Goal: Navigation & Orientation: Find specific page/section

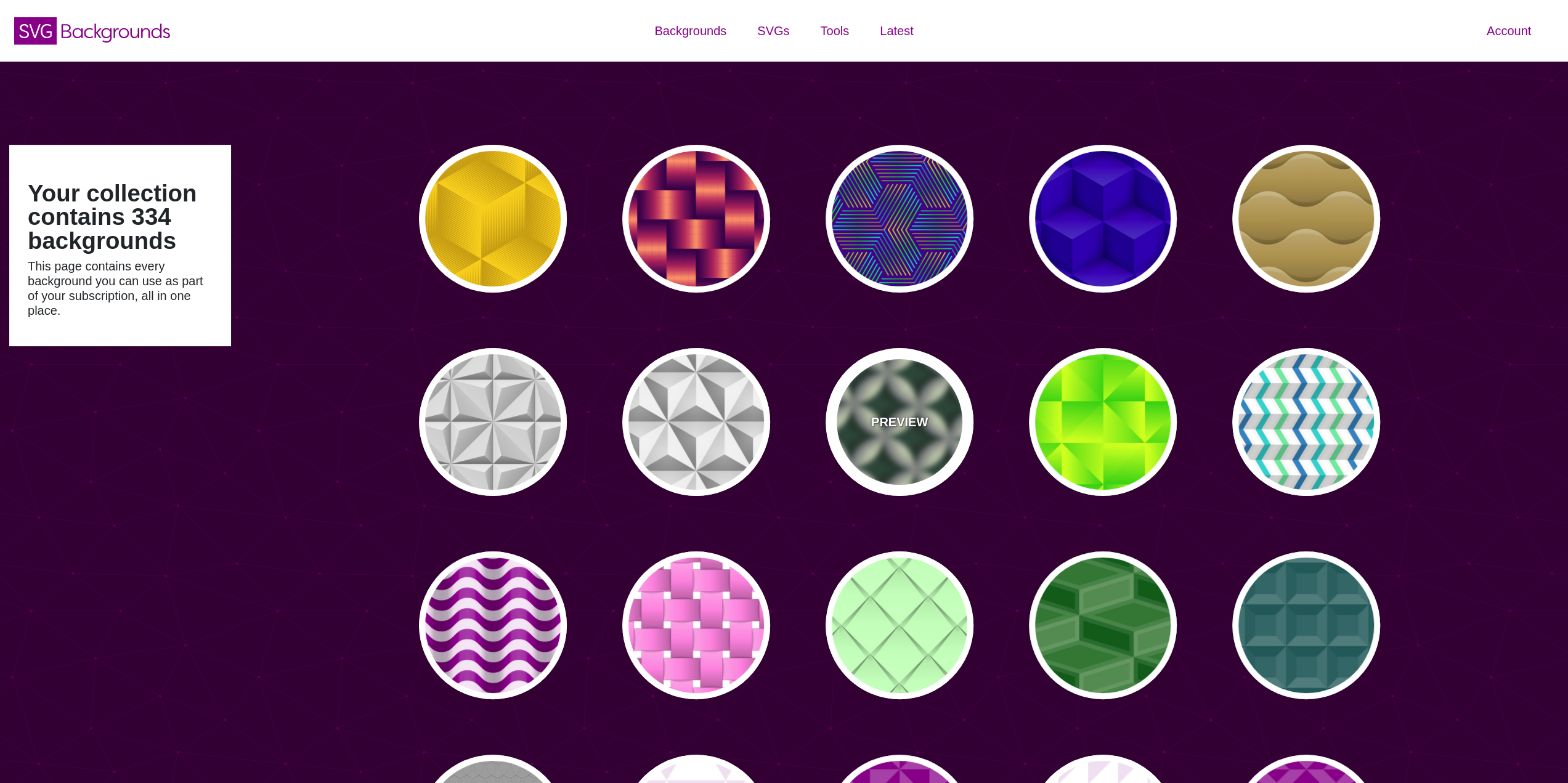
type input "#450057"
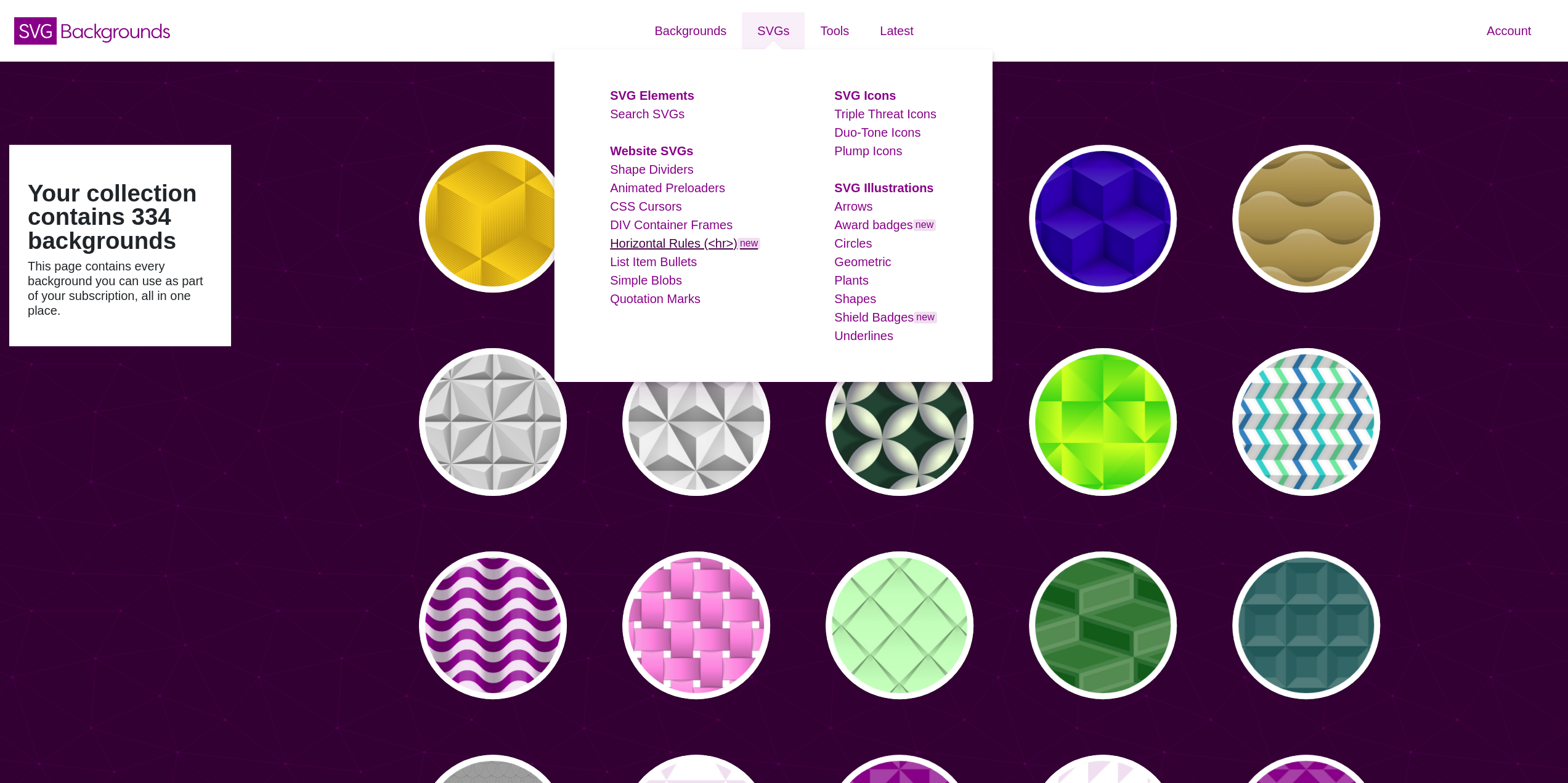
click at [691, 241] on link "Horizontal Rules (<hr>) new" at bounding box center [685, 243] width 150 height 14
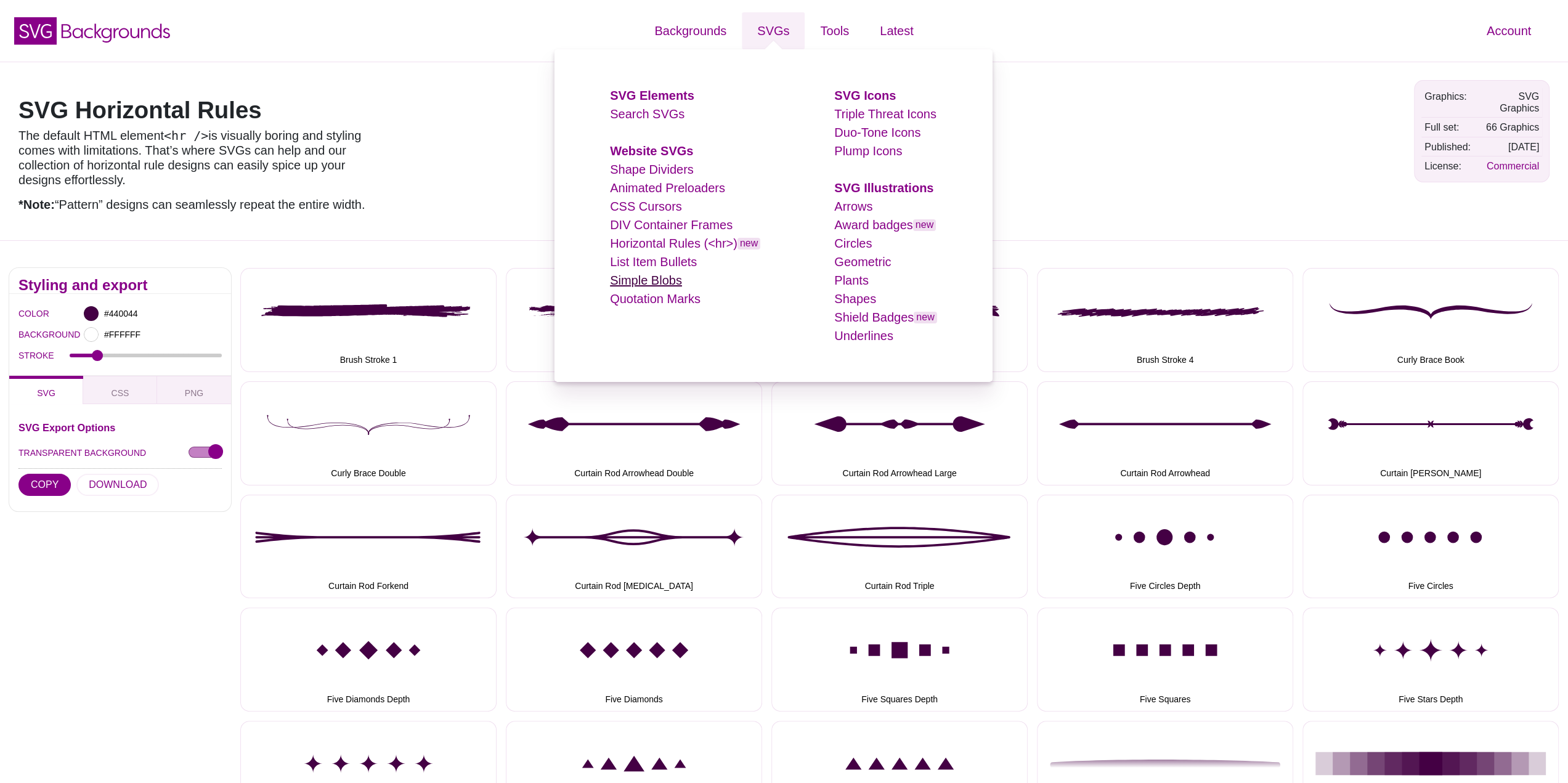
click at [650, 283] on link "Simple Blobs" at bounding box center [646, 280] width 72 height 14
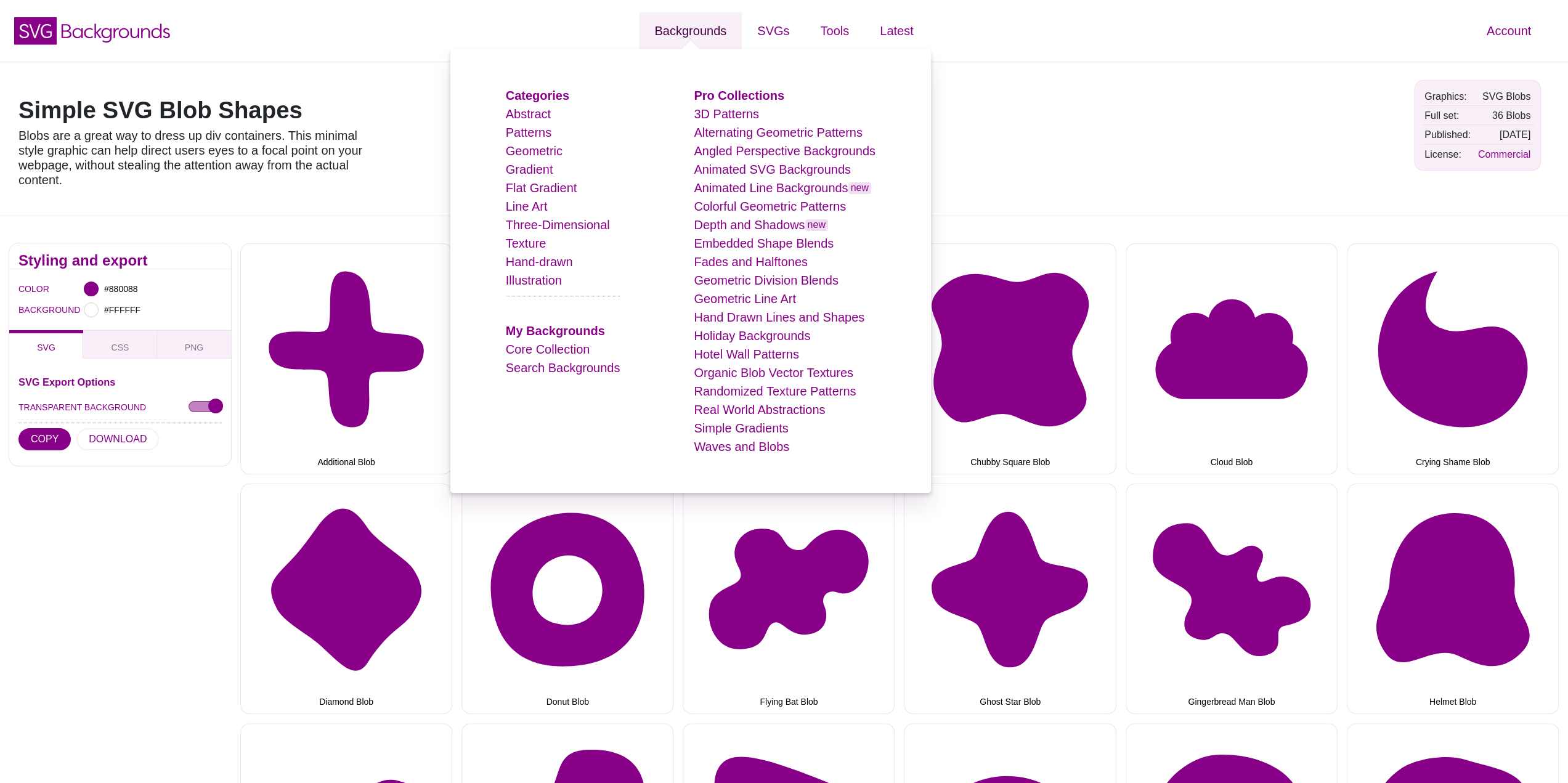
click at [685, 43] on link "Backgrounds" at bounding box center [690, 31] width 103 height 37
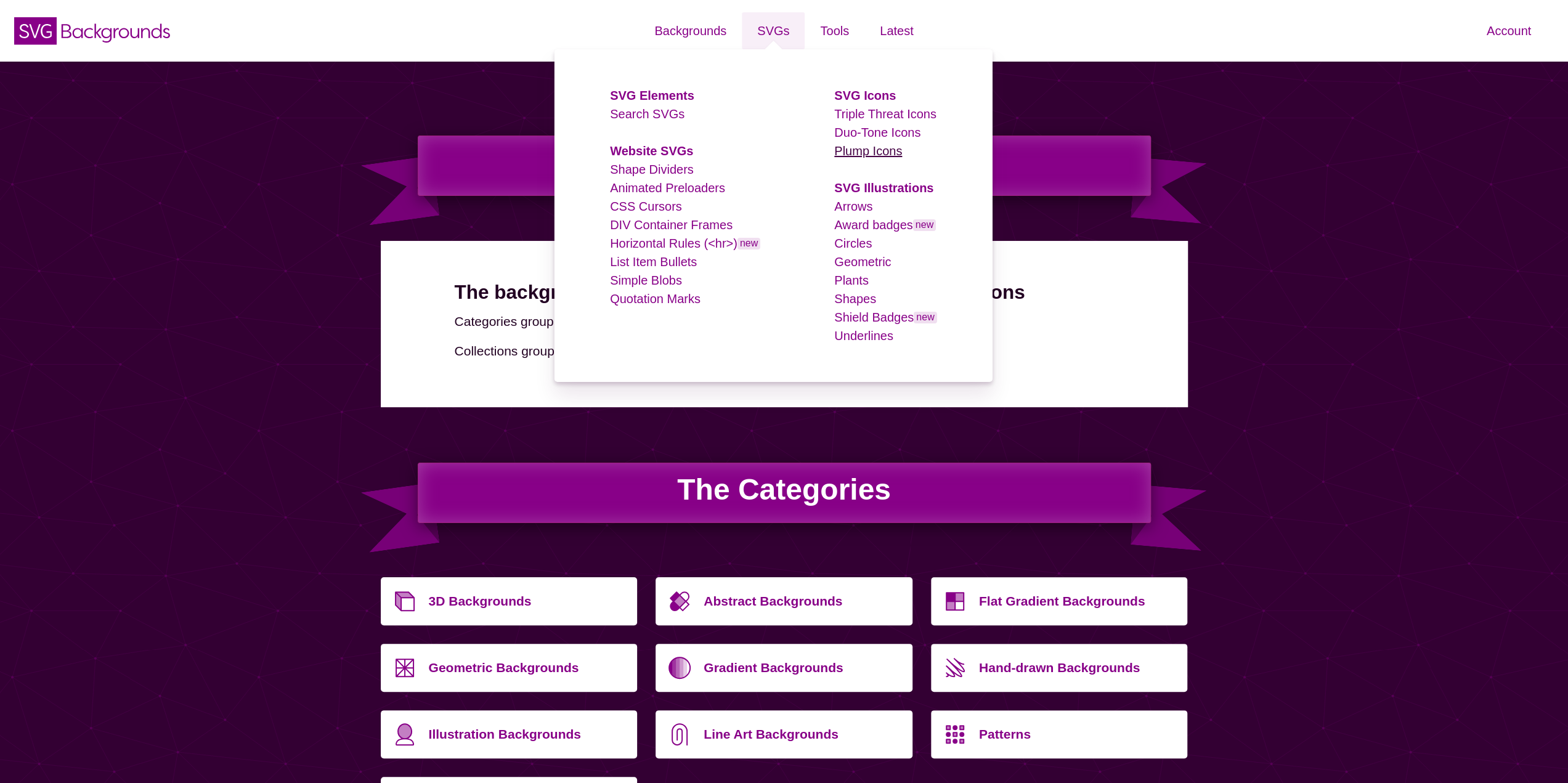
click at [877, 155] on link "Plump Icons" at bounding box center [868, 150] width 68 height 14
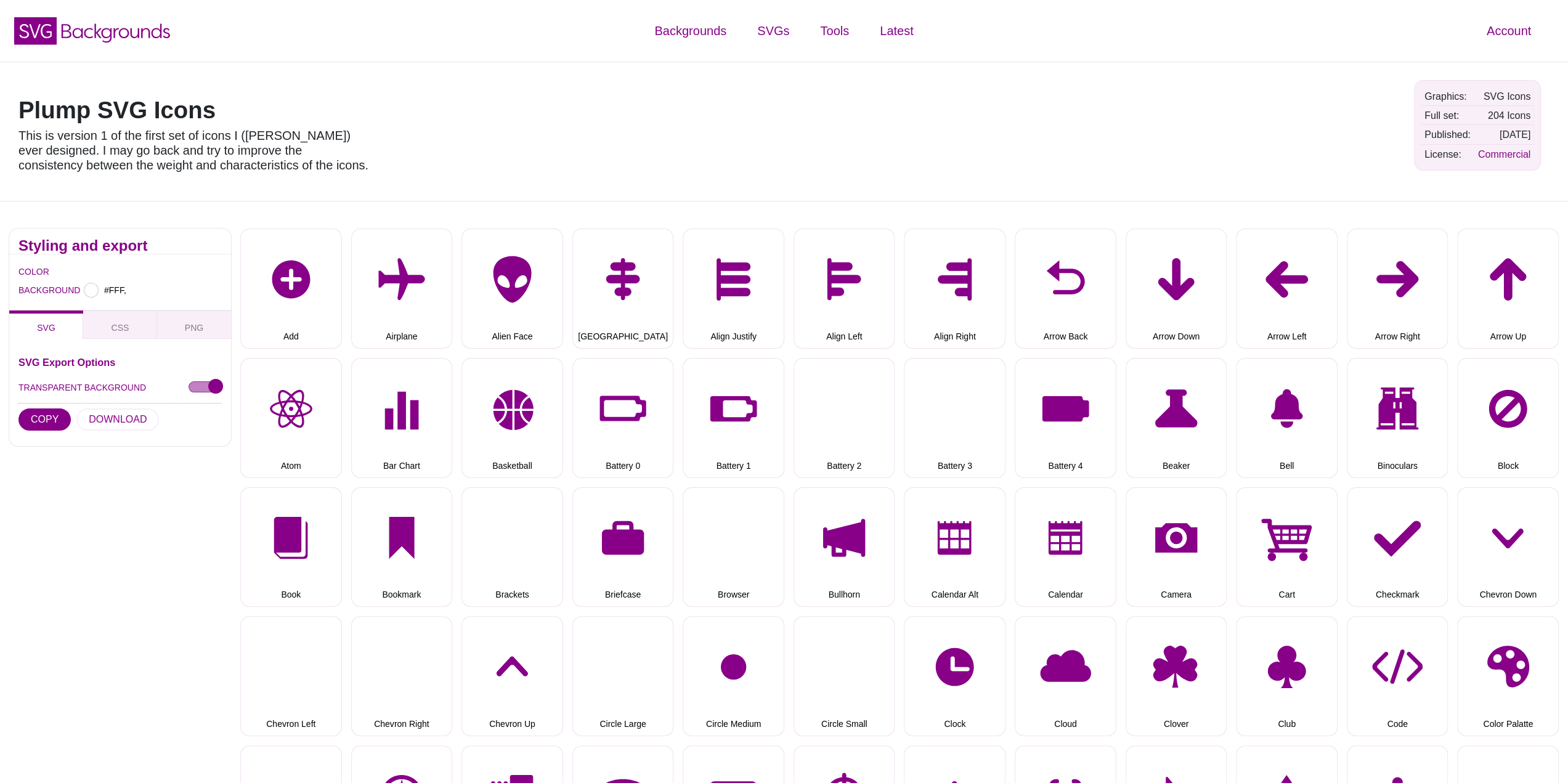
type input "#FFFFFF"
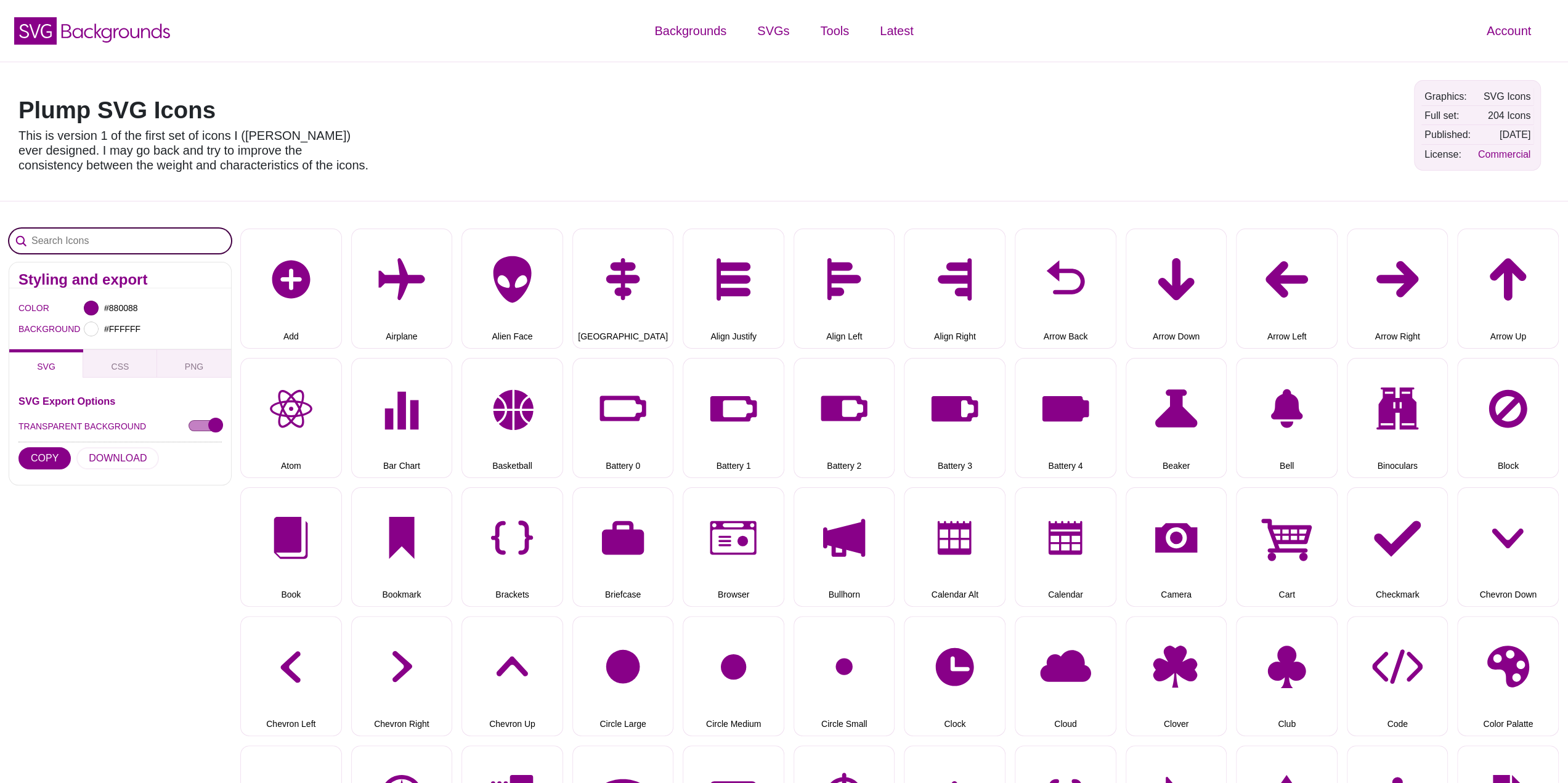
click at [119, 249] on input "Search Icons" at bounding box center [120, 241] width 222 height 24
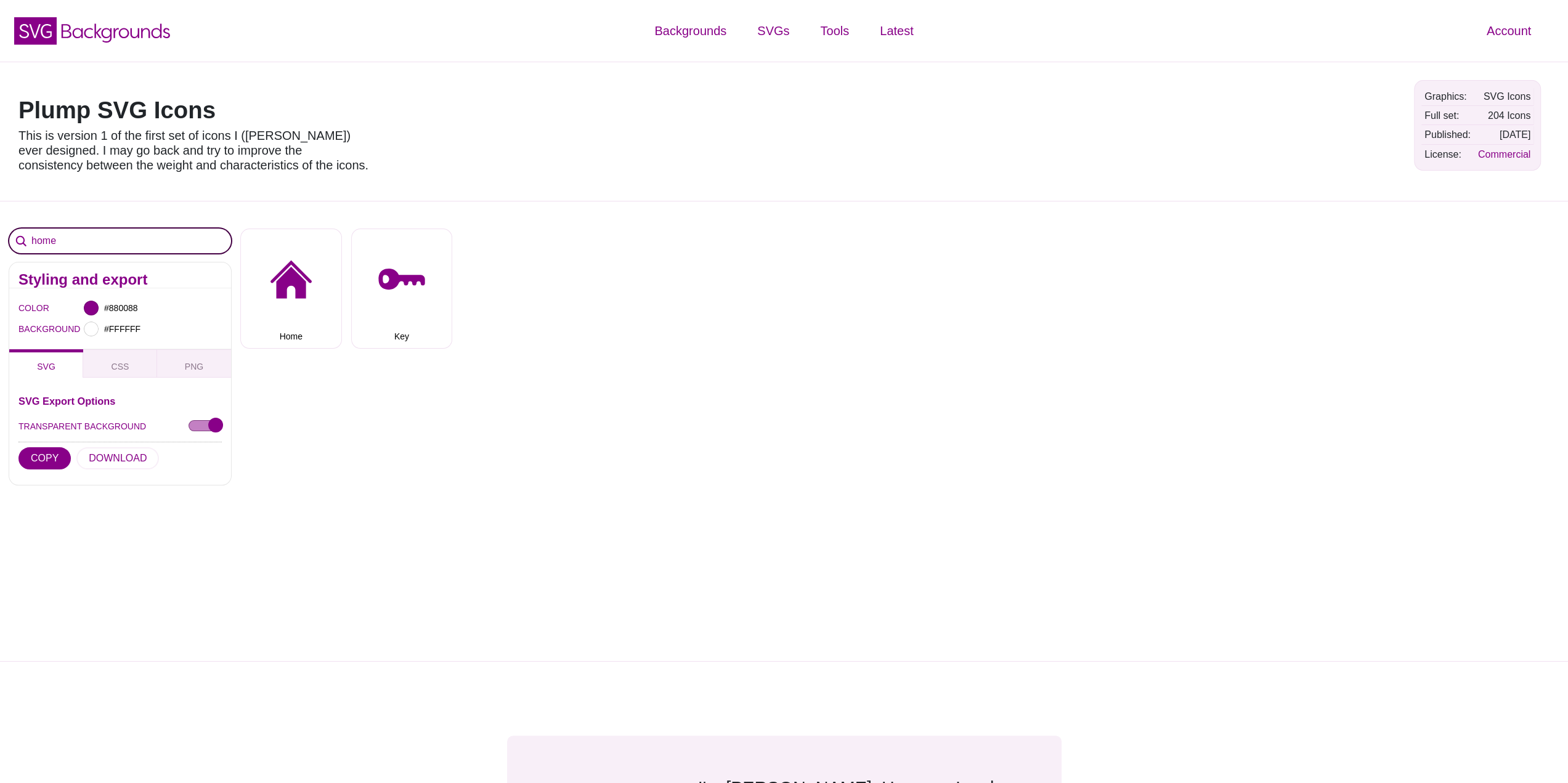
click at [107, 242] on input "home" at bounding box center [120, 241] width 222 height 24
click at [107, 241] on input "home" at bounding box center [120, 241] width 222 height 24
type input "h"
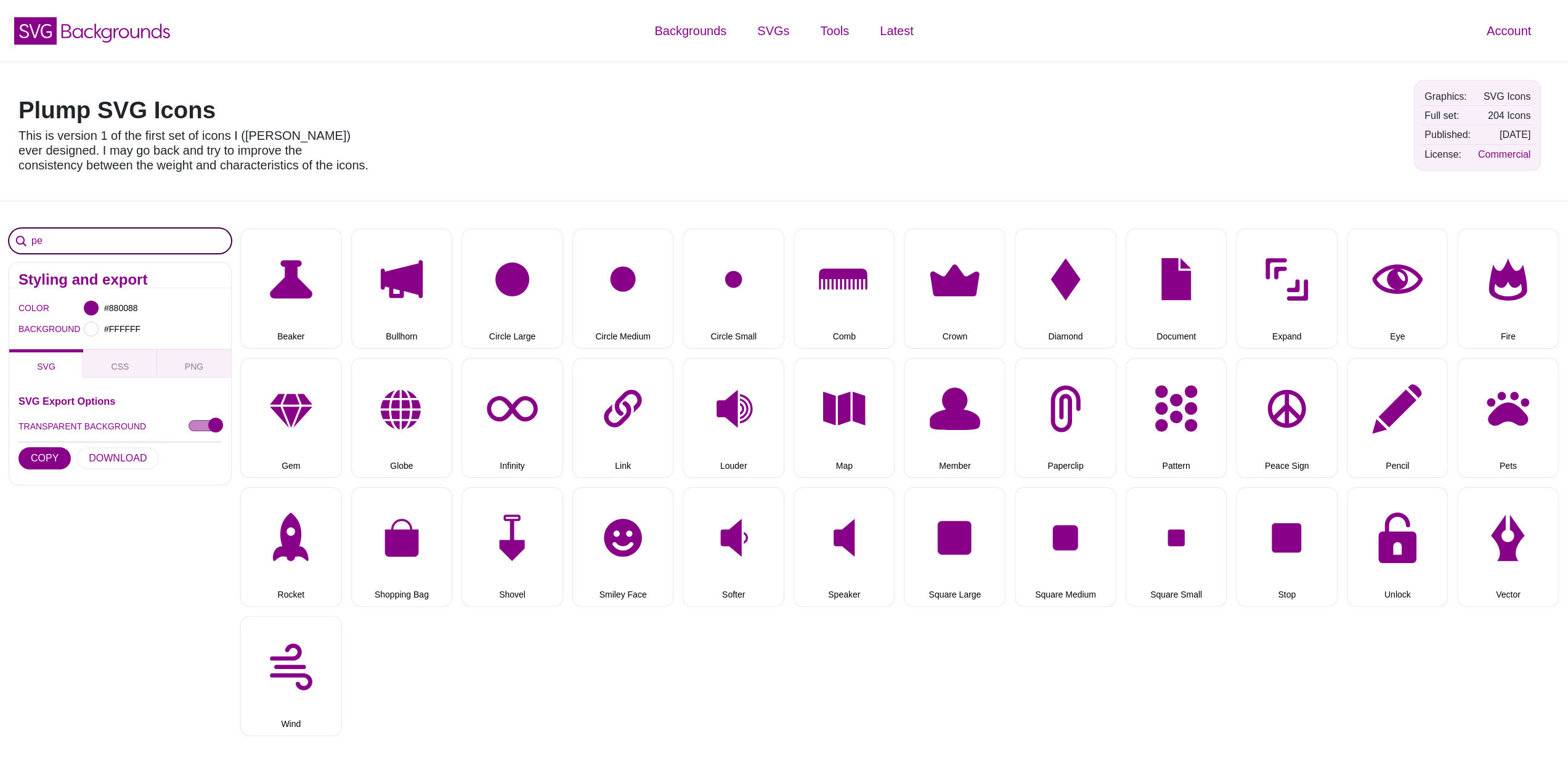
type input "p"
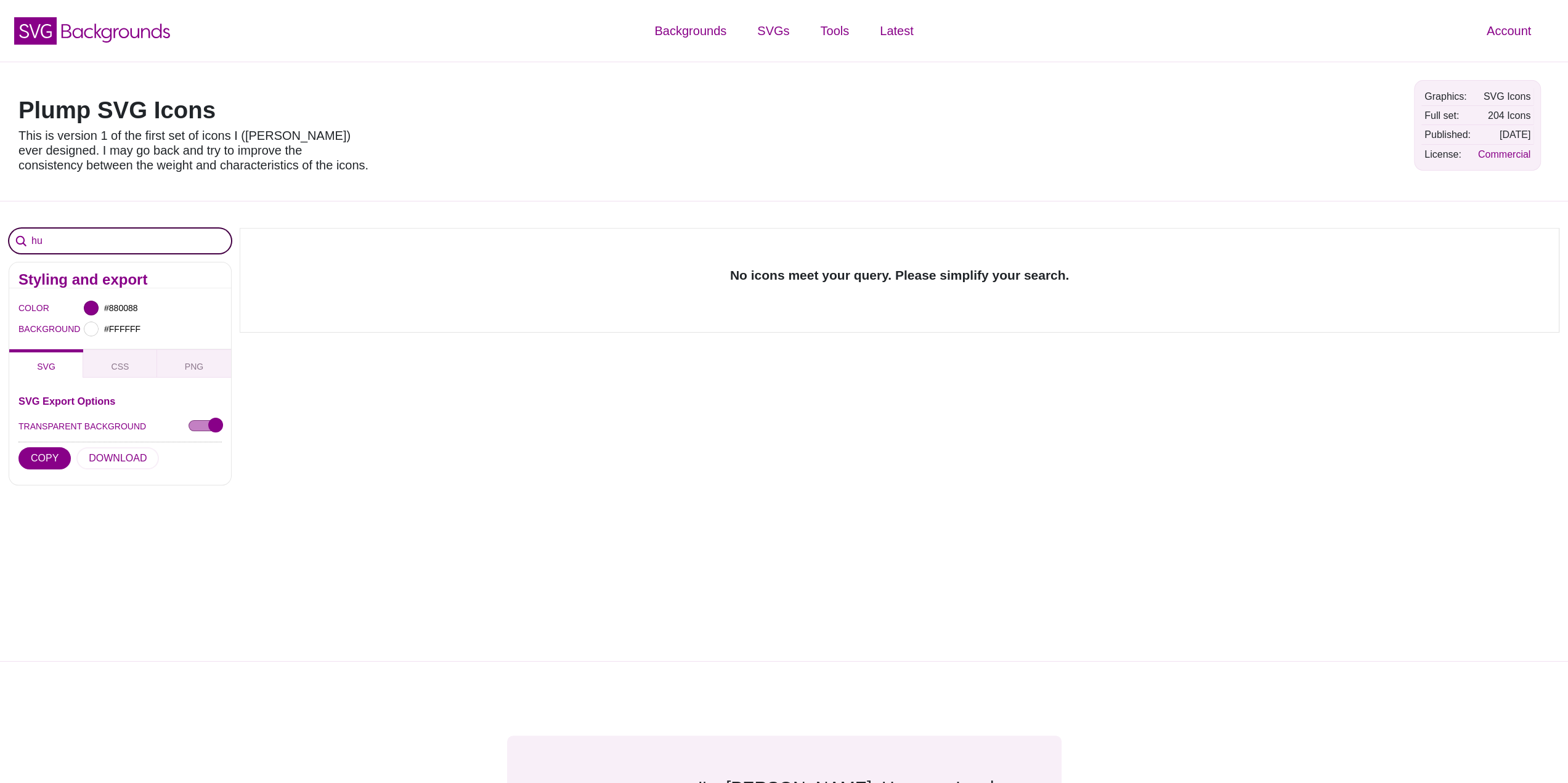
type input "h"
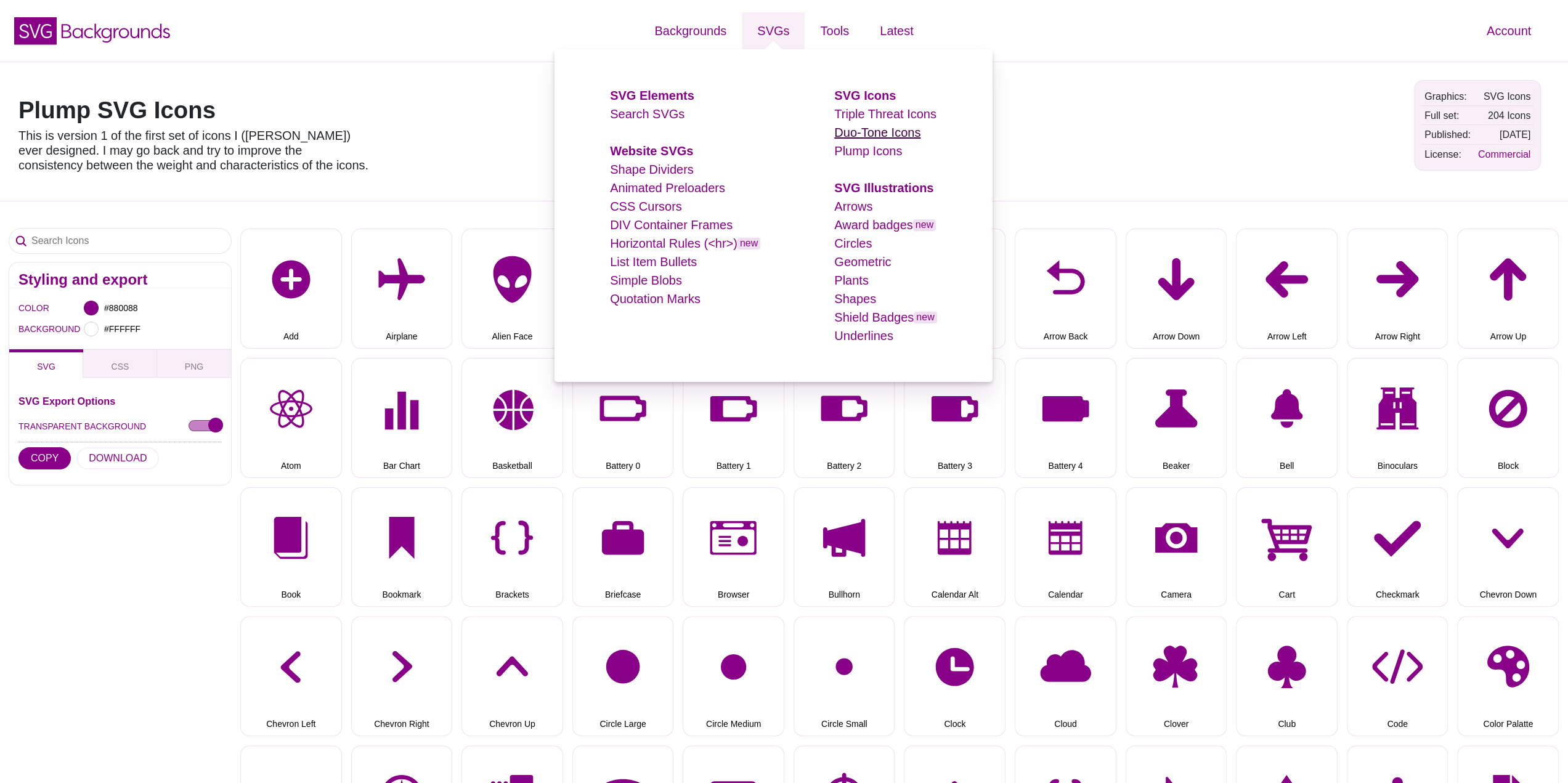
click at [855, 130] on link "Duo-Tone Icons" at bounding box center [878, 132] width 87 height 14
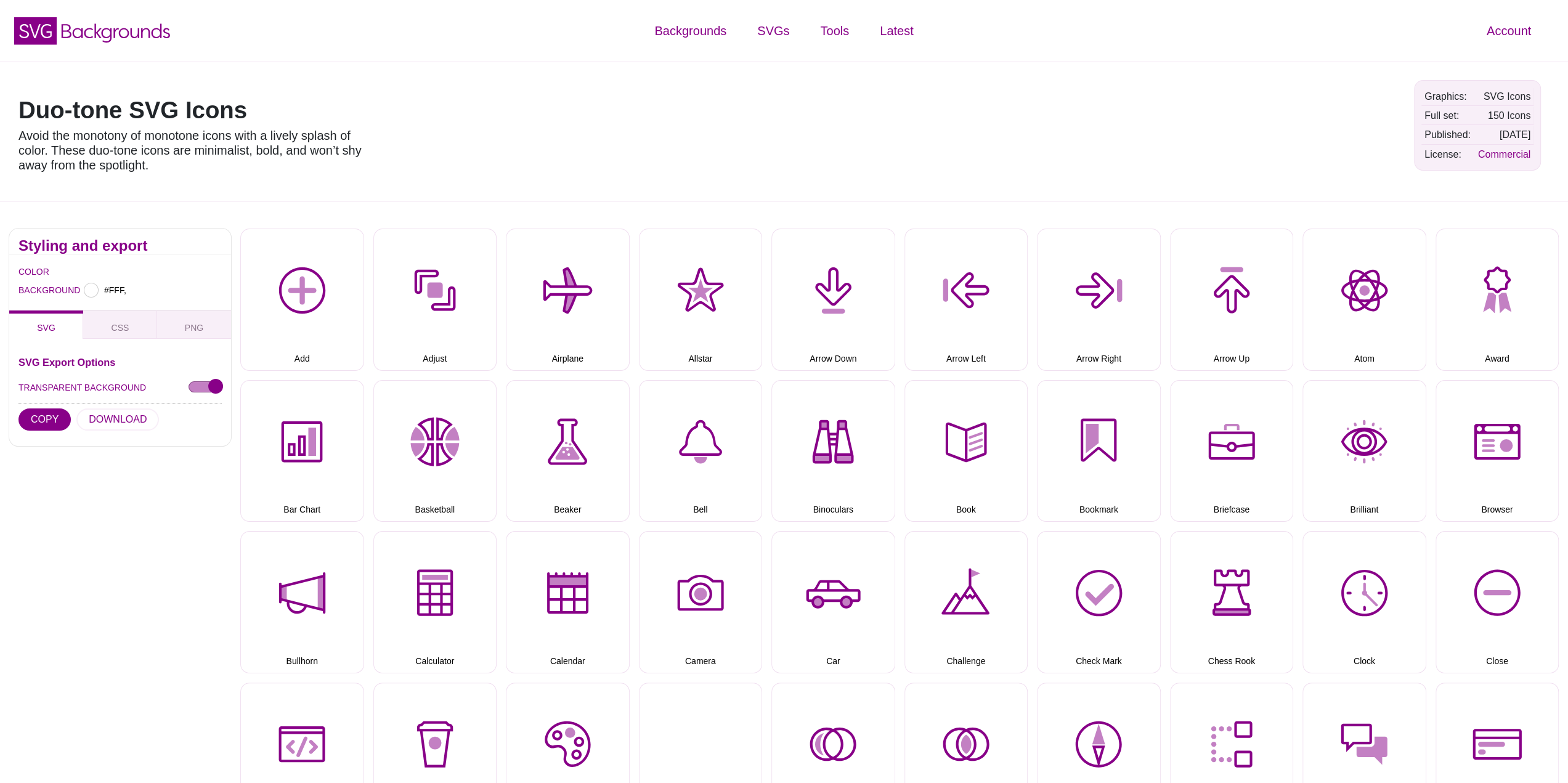
type input "#FFFFFF"
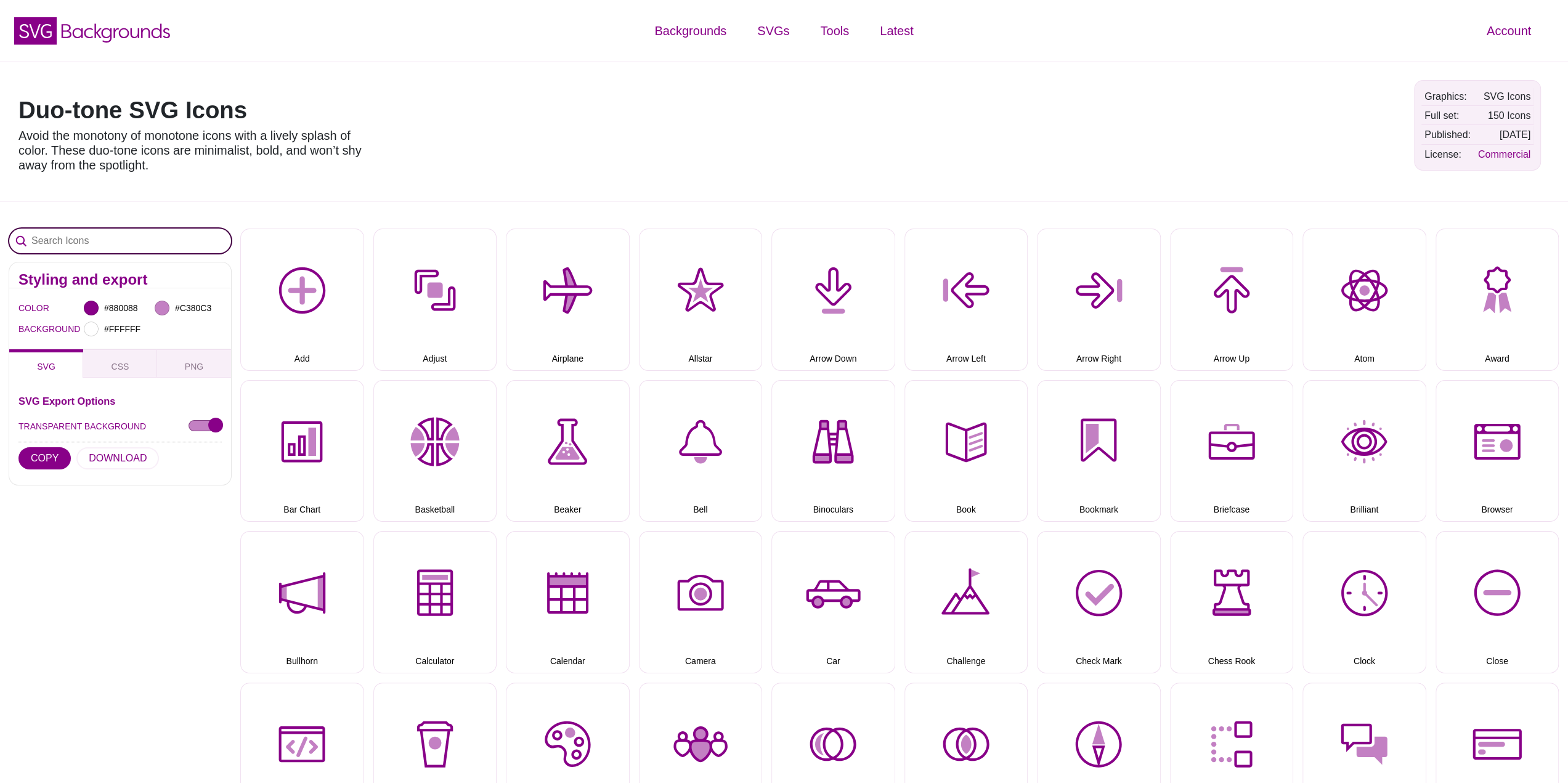
click at [111, 243] on input "Search Icons" at bounding box center [120, 241] width 222 height 24
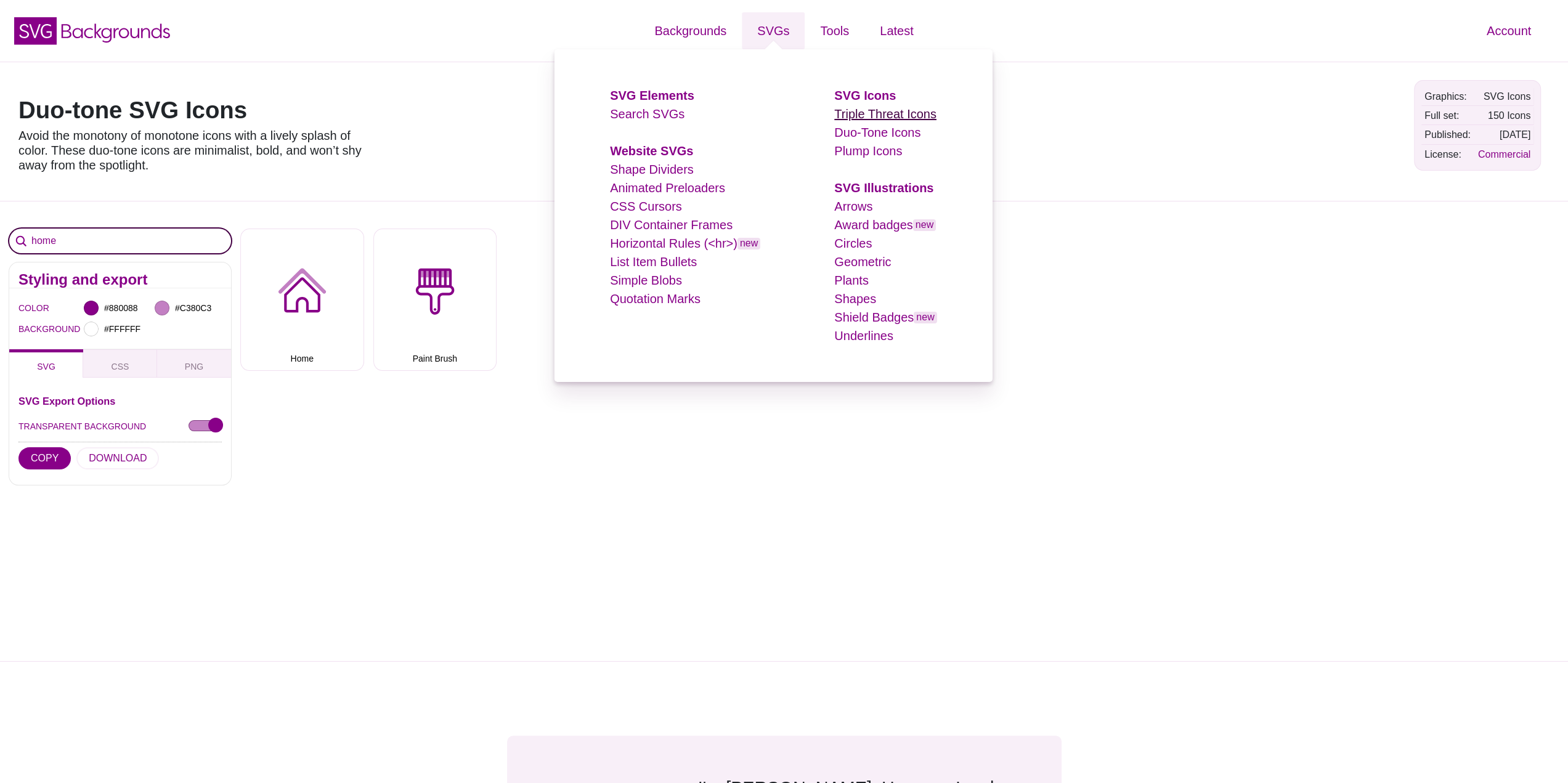
type input "home"
click at [864, 114] on link "Triple Threat Icons" at bounding box center [886, 114] width 103 height 14
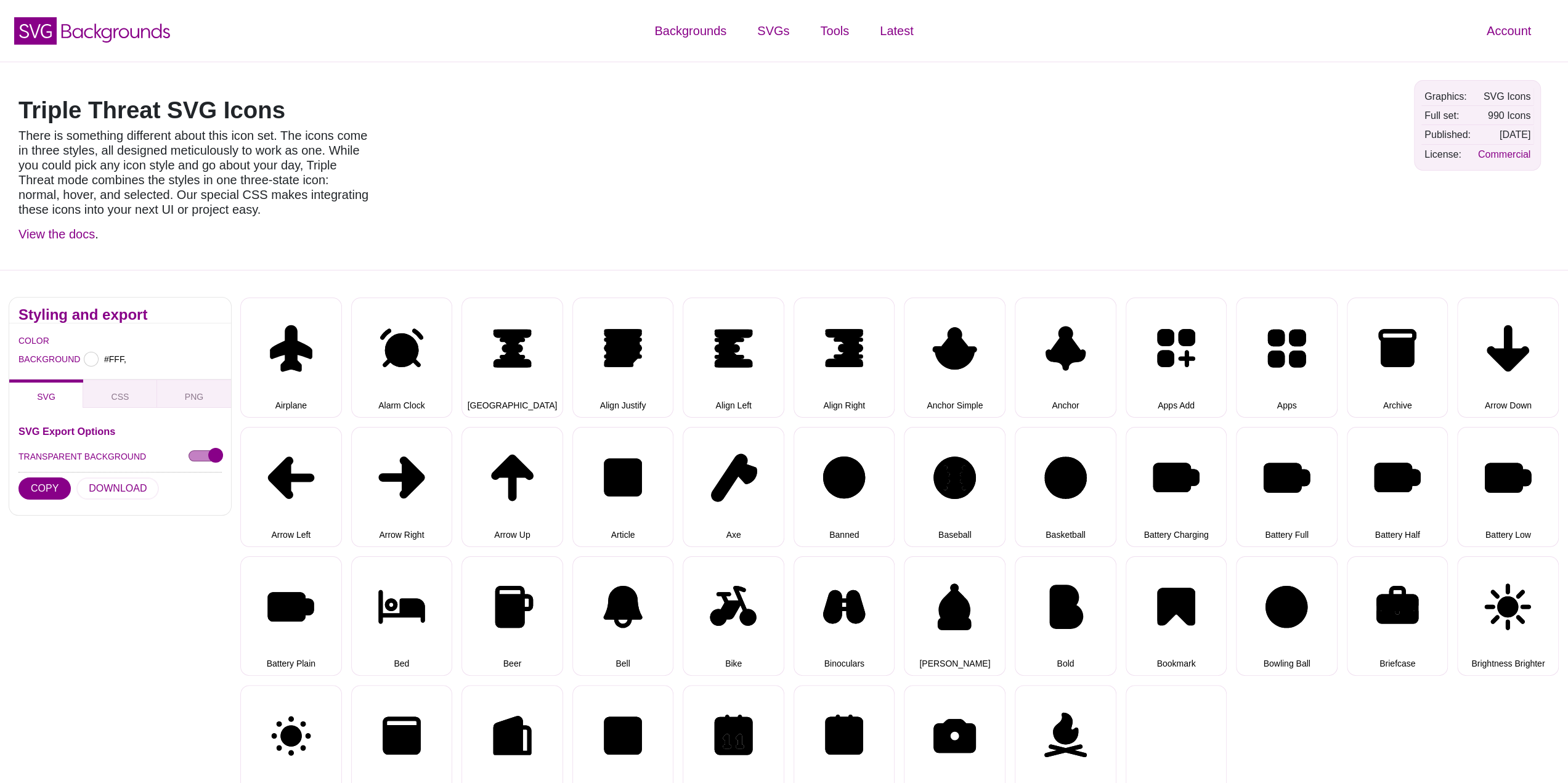
type input "#FFFFFF"
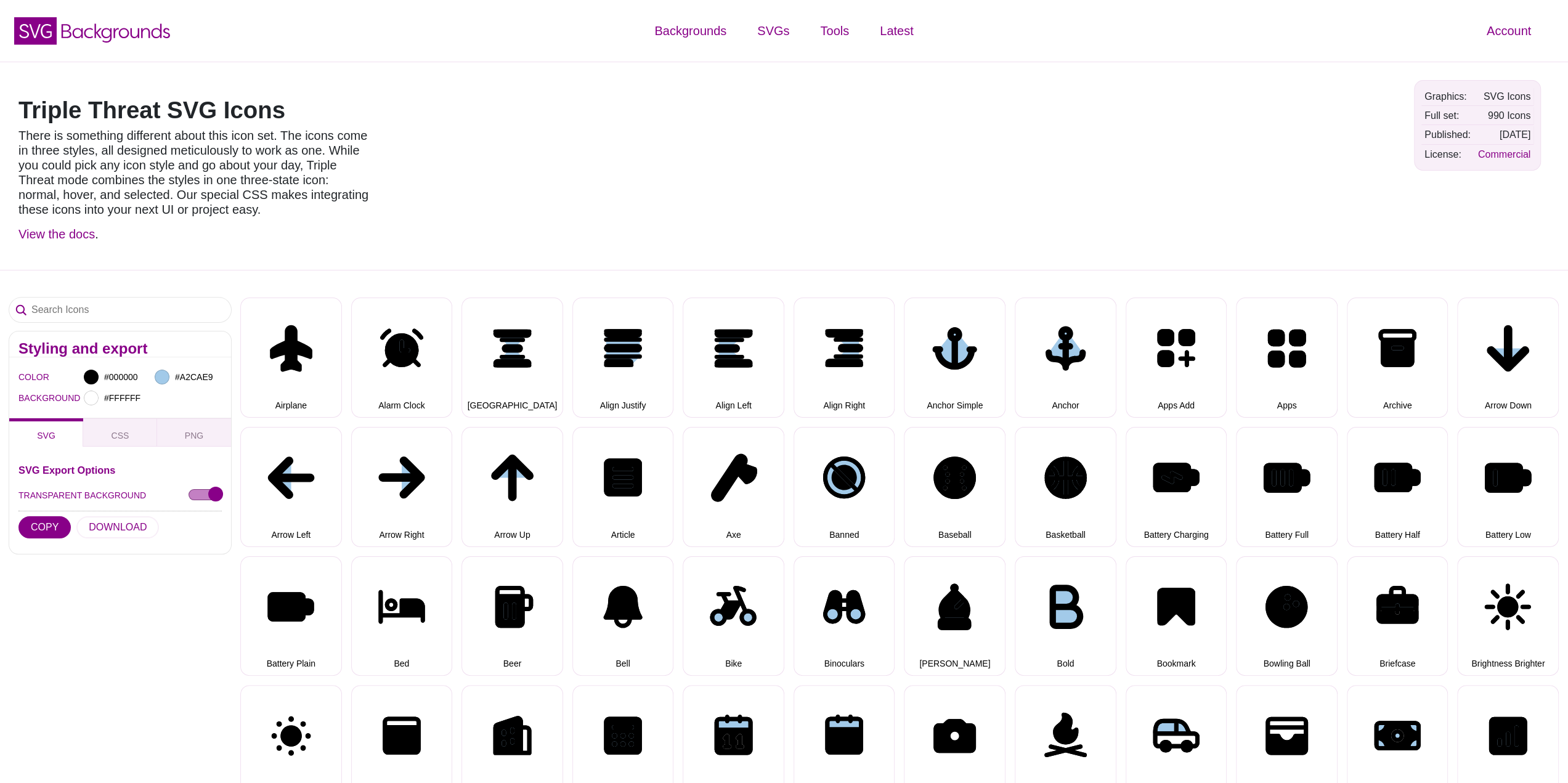
select select "triple threat"
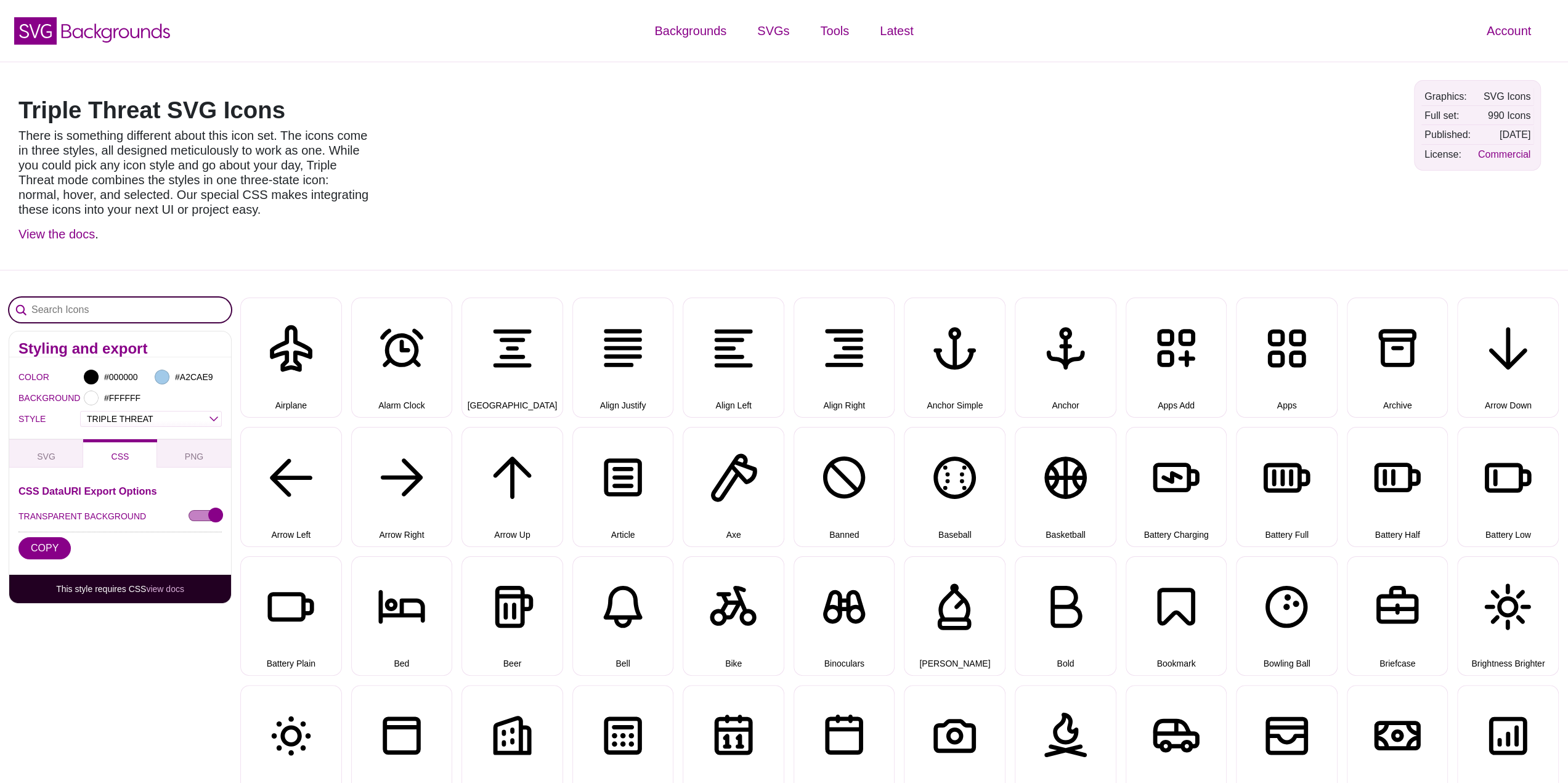
click at [106, 309] on input "Search Icons" at bounding box center [120, 309] width 222 height 24
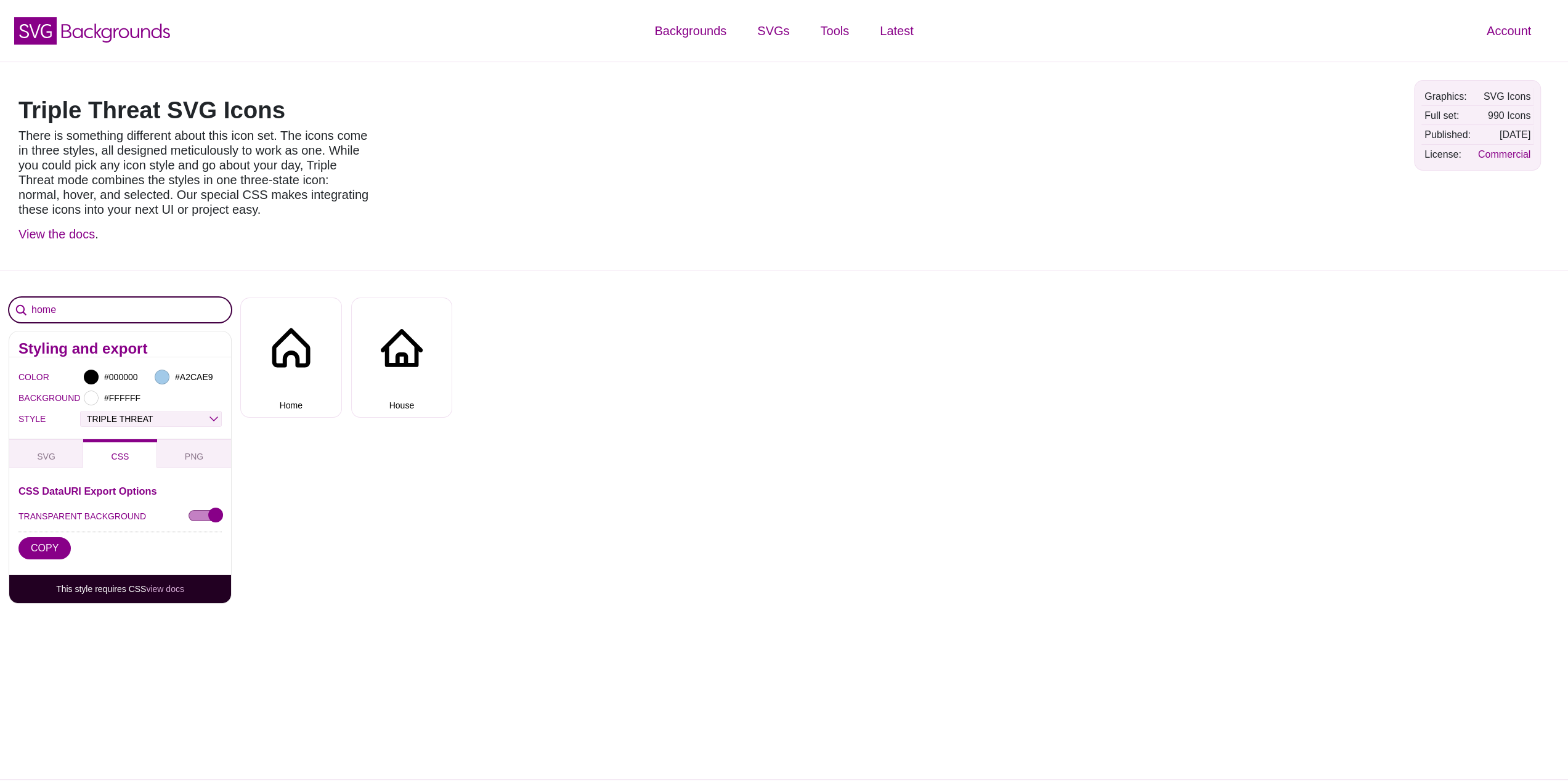
type input "home"
click at [136, 420] on select "OUTLINE DUO-TONE SOLID TRIPLE THREAT DOUBLE TROUBLE" at bounding box center [151, 419] width 141 height 14
select select "double trouble"
click at [81, 412] on select "OUTLINE DUO-TONE SOLID TRIPLE THREAT DOUBLE TROUBLE" at bounding box center [151, 419] width 141 height 14
click at [79, 319] on input "home" at bounding box center [120, 309] width 222 height 24
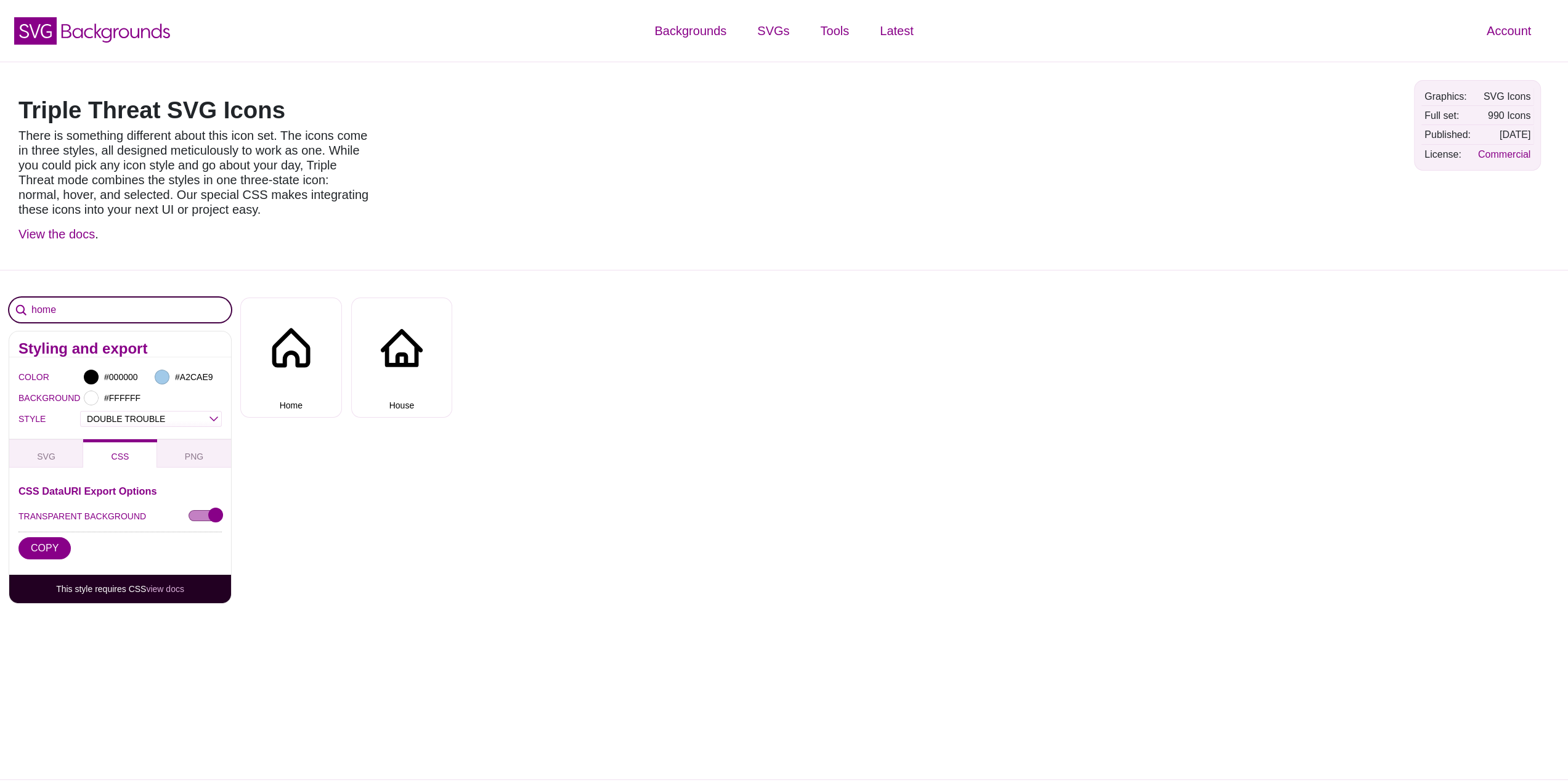
click at [89, 310] on input "home" at bounding box center [120, 309] width 222 height 24
click at [696, 193] on div "Triple Threat SVG Icons There is something different about this icon set. The i…" at bounding box center [784, 165] width 1568 height 208
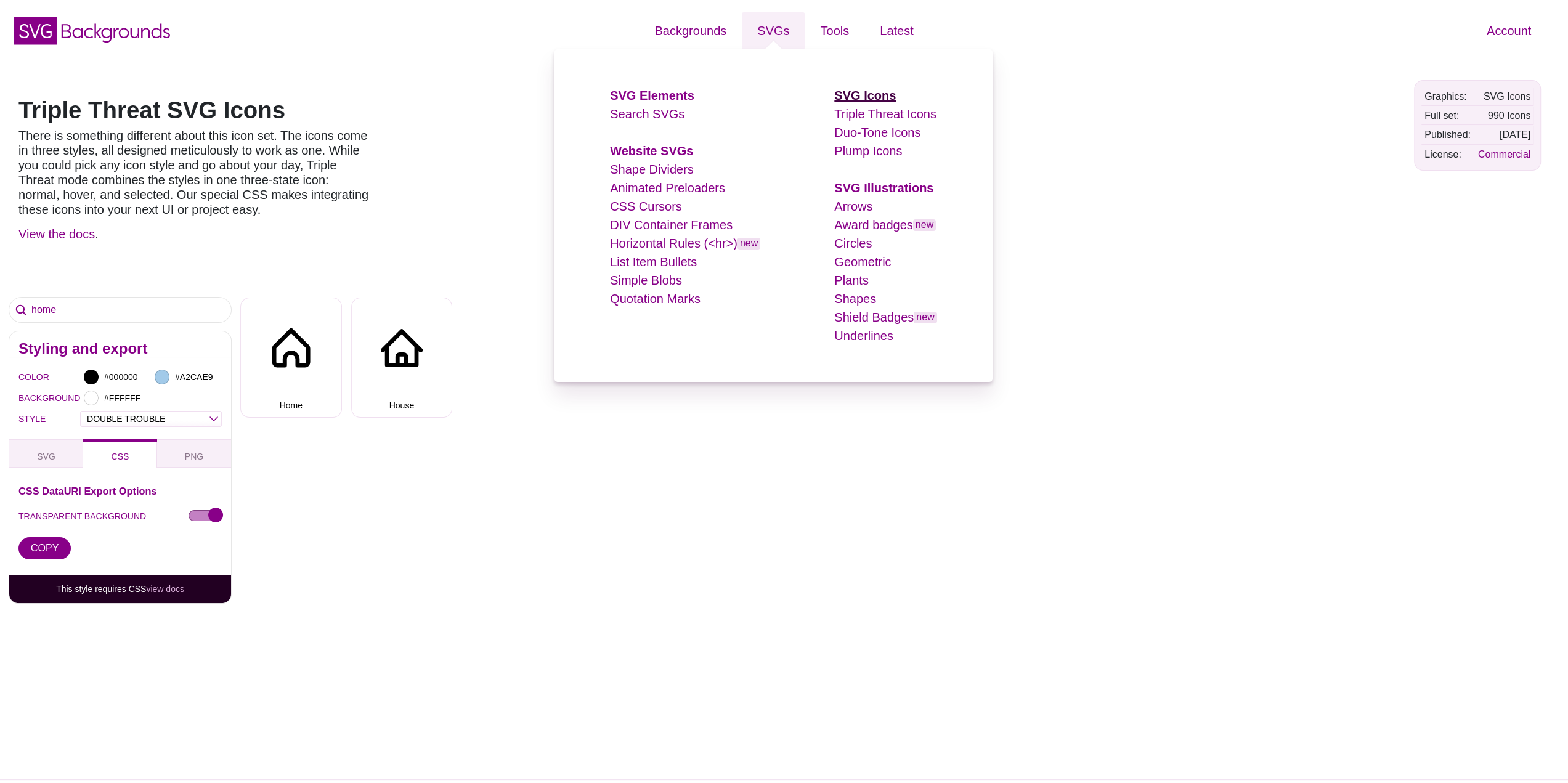
click at [861, 99] on strong "SVG Icons" at bounding box center [865, 95] width 61 height 14
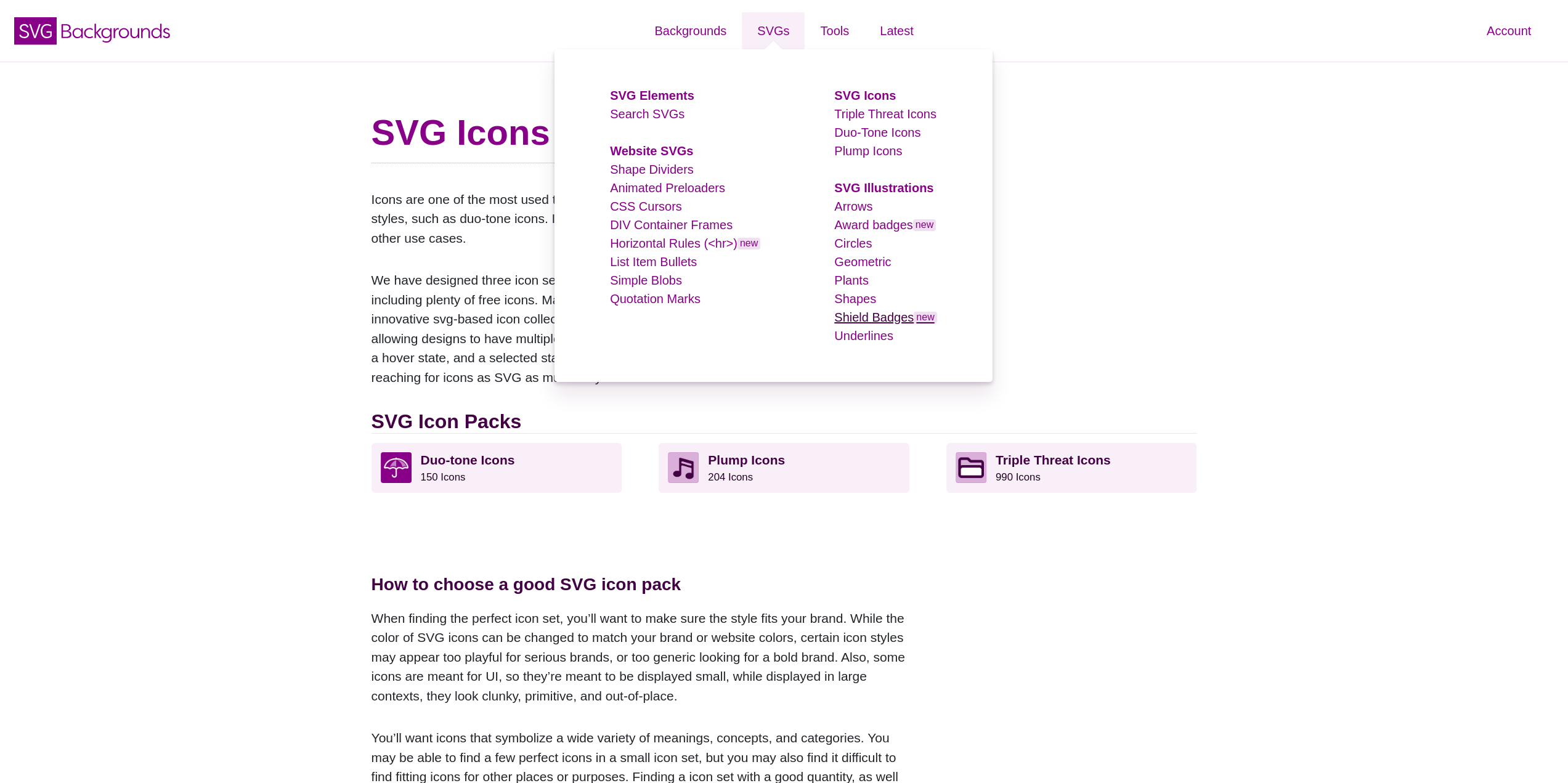
click at [854, 313] on link "Shield Badges new" at bounding box center [886, 317] width 103 height 14
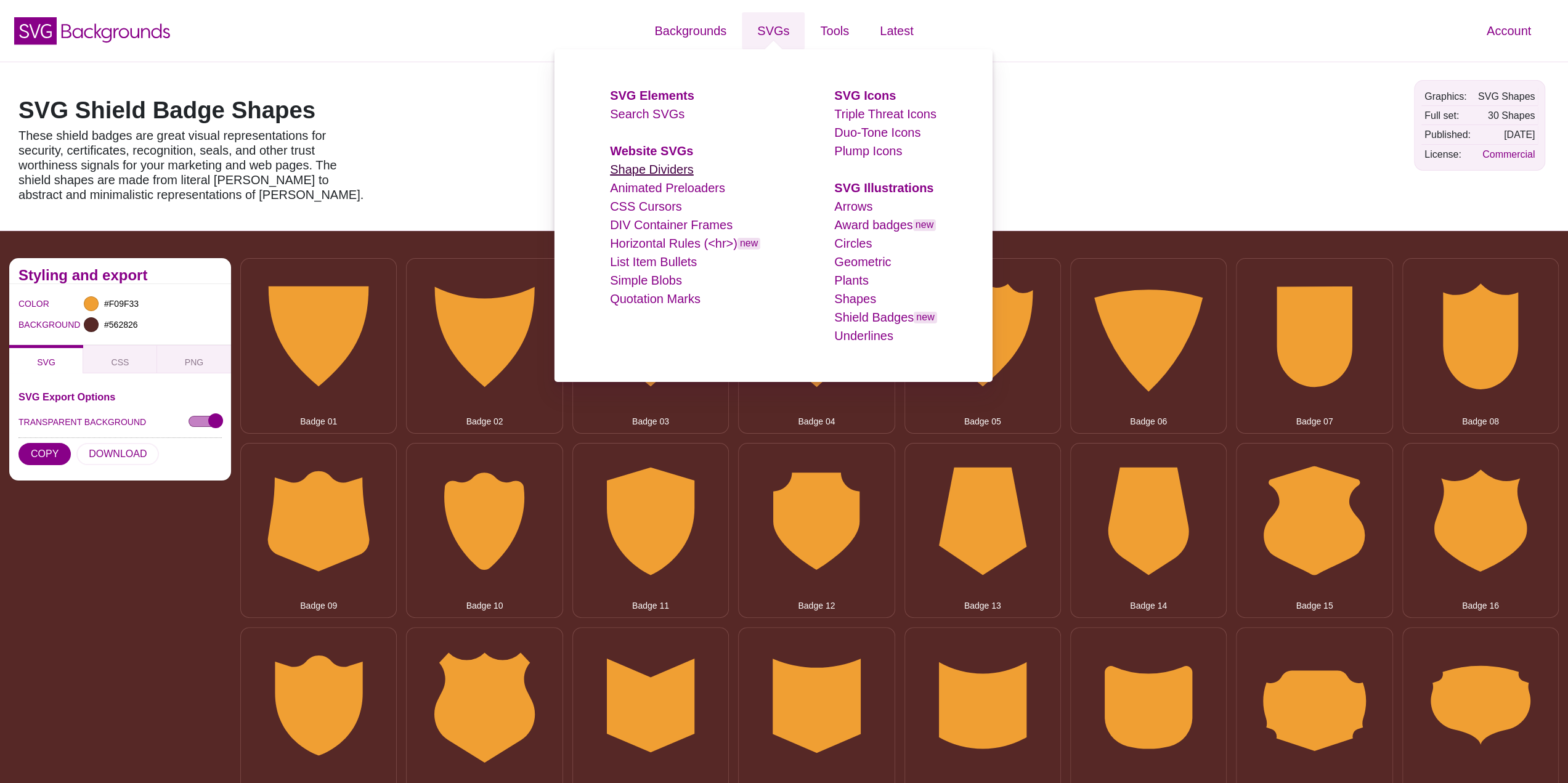
click at [674, 165] on link "Shape Dividers" at bounding box center [652, 169] width 84 height 14
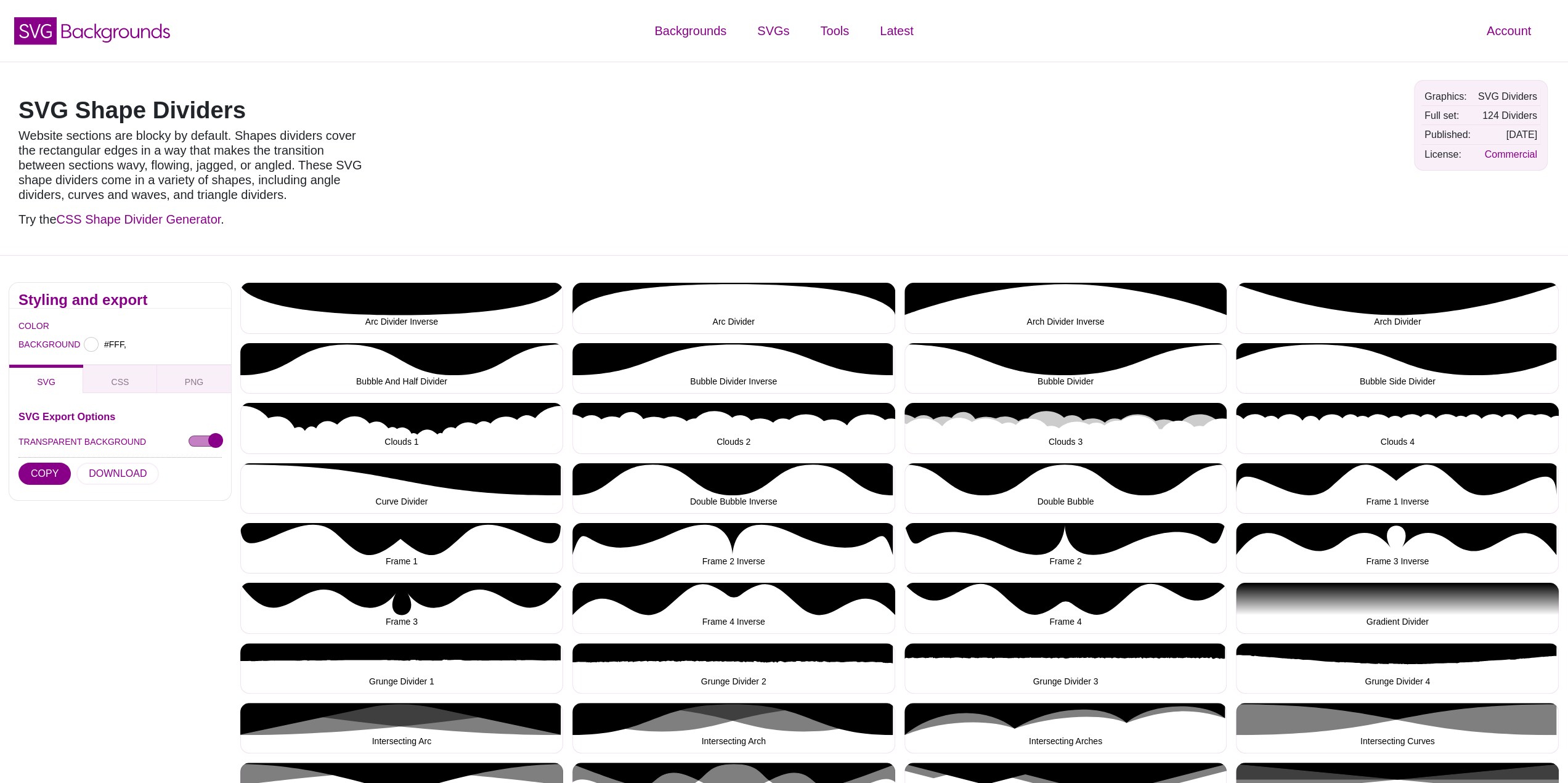
type input "#FFFFFF"
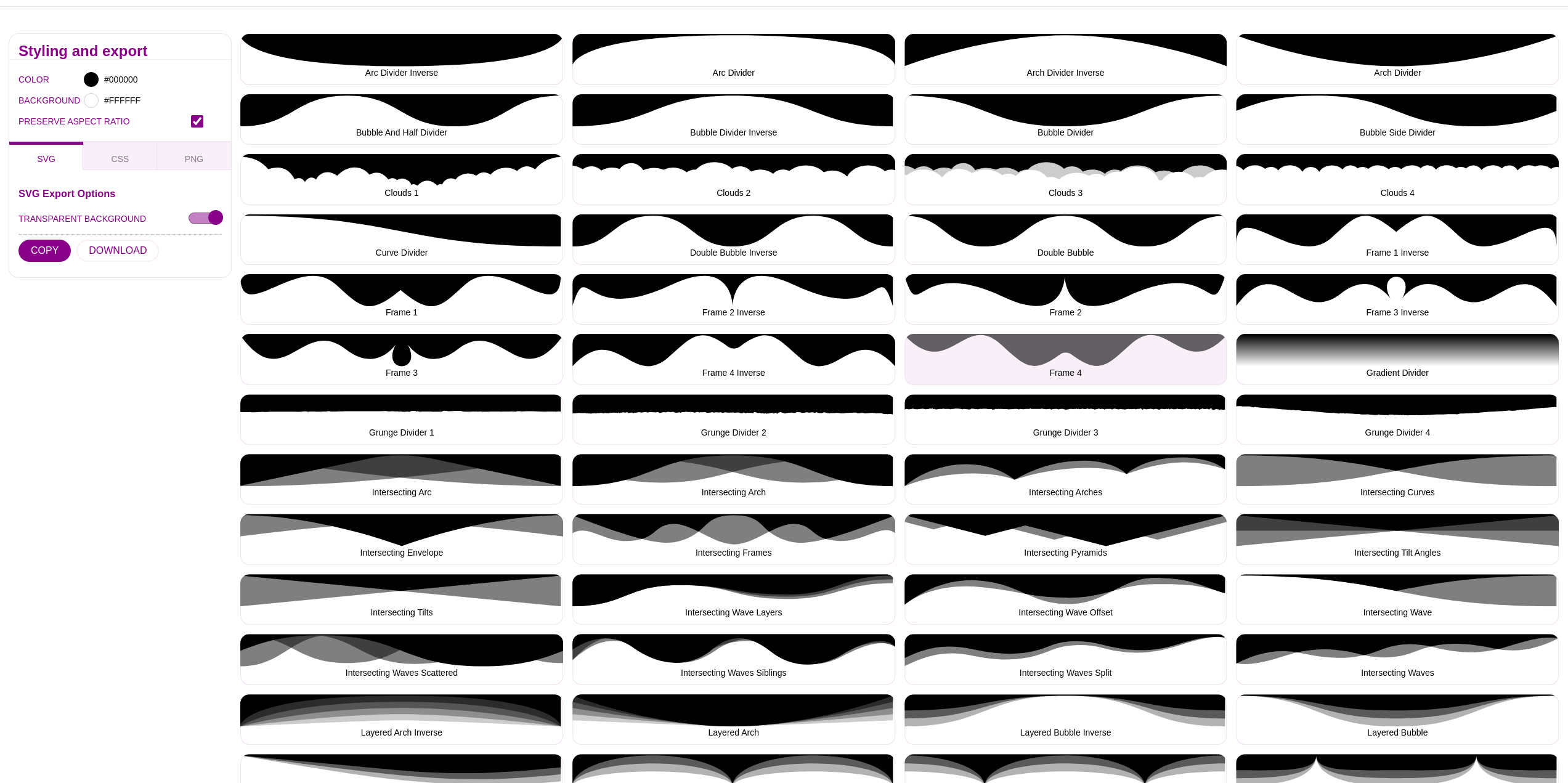
scroll to position [61, 0]
